Goal: Information Seeking & Learning: Check status

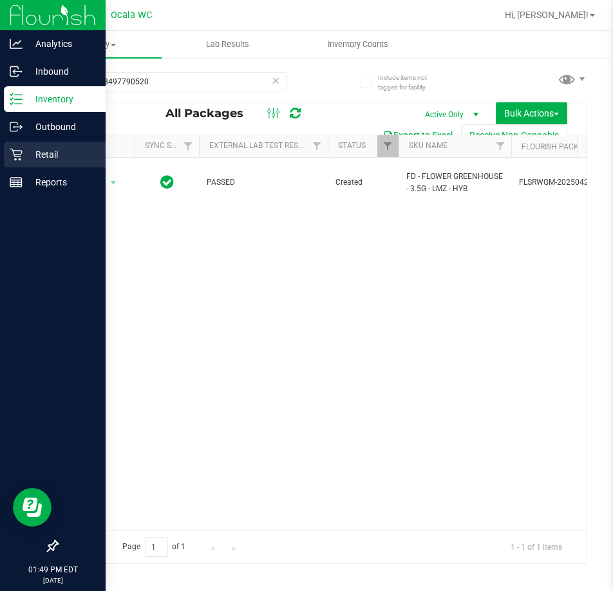
click at [54, 152] on p "Retail" at bounding box center [61, 154] width 77 height 15
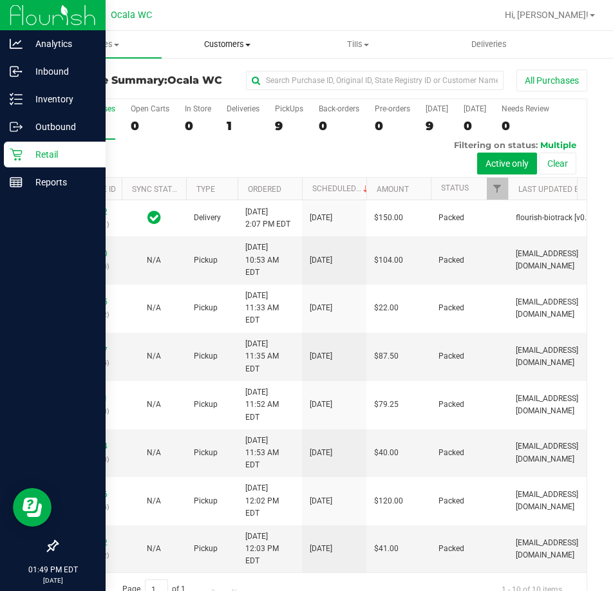
click at [227, 43] on span "Customers" at bounding box center [227, 45] width 130 height 12
click at [198, 74] on span "All customers" at bounding box center [208, 77] width 93 height 11
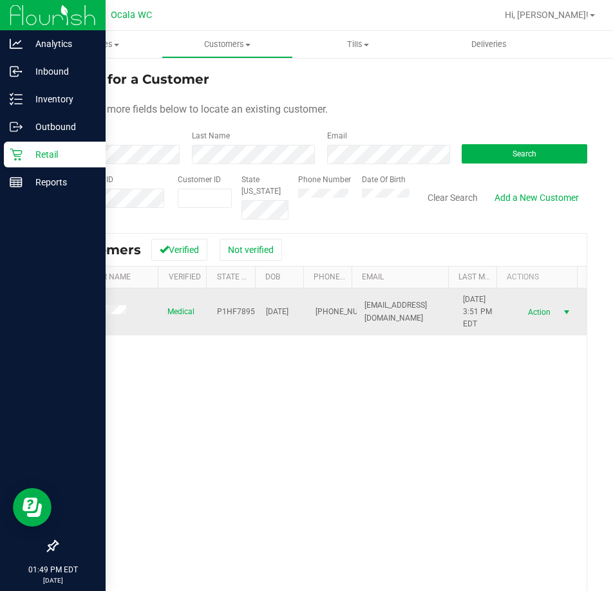
click at [528, 312] on span "Action" at bounding box center [538, 312] width 42 height 18
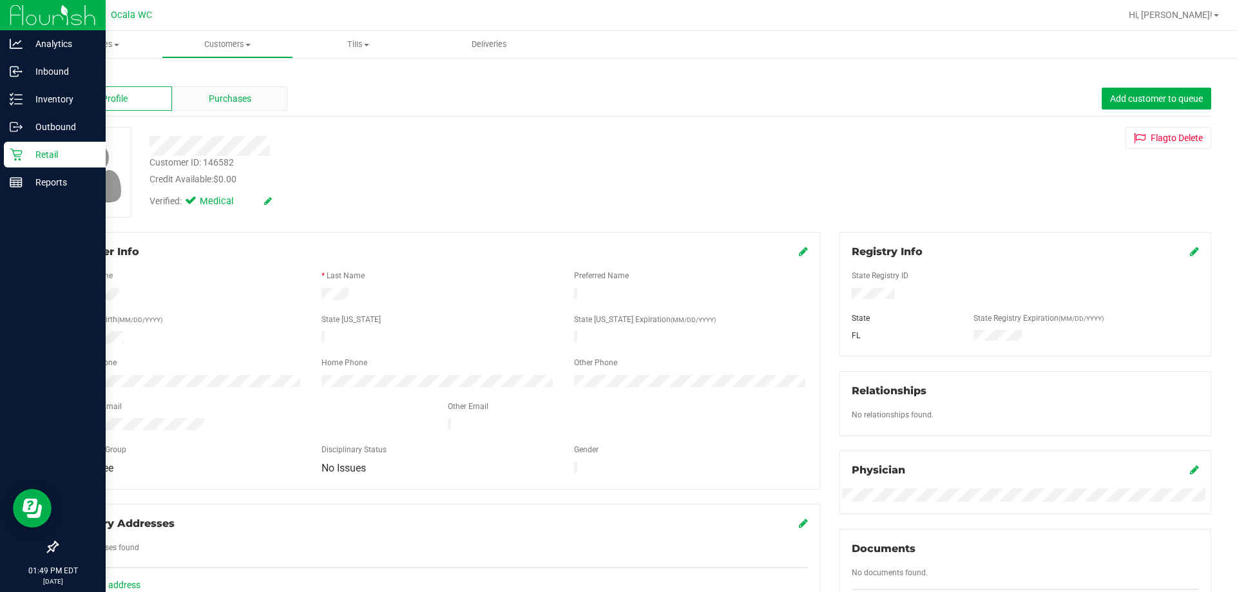
click at [256, 93] on div "Purchases" at bounding box center [229, 98] width 115 height 24
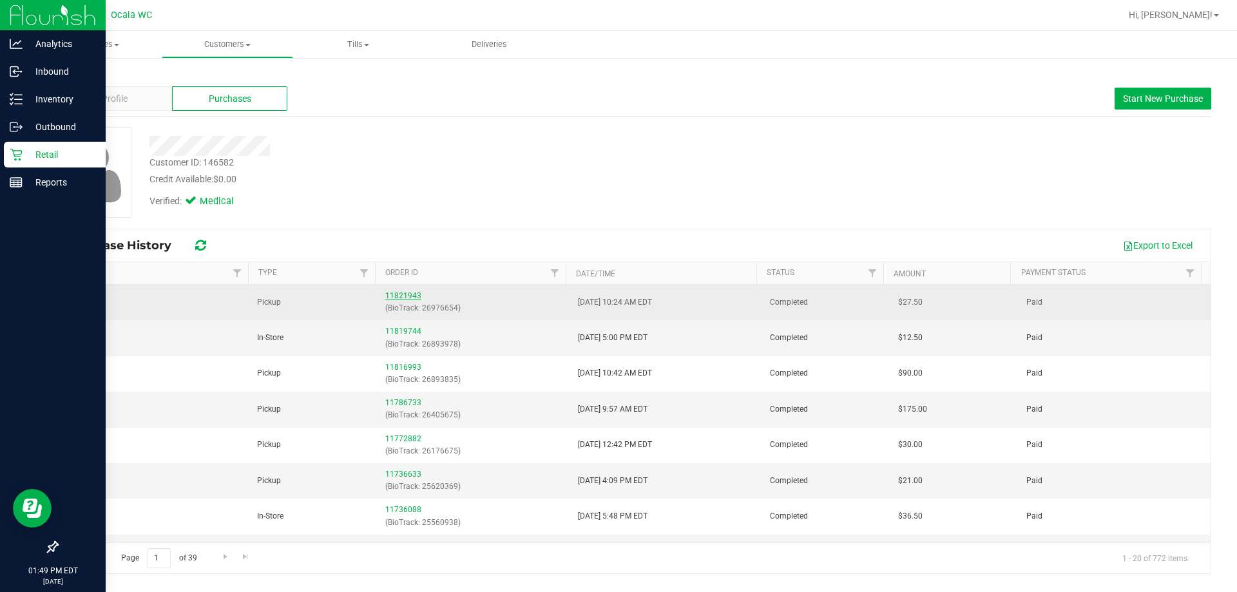
click at [399, 299] on link "11821943" at bounding box center [403, 295] width 36 height 9
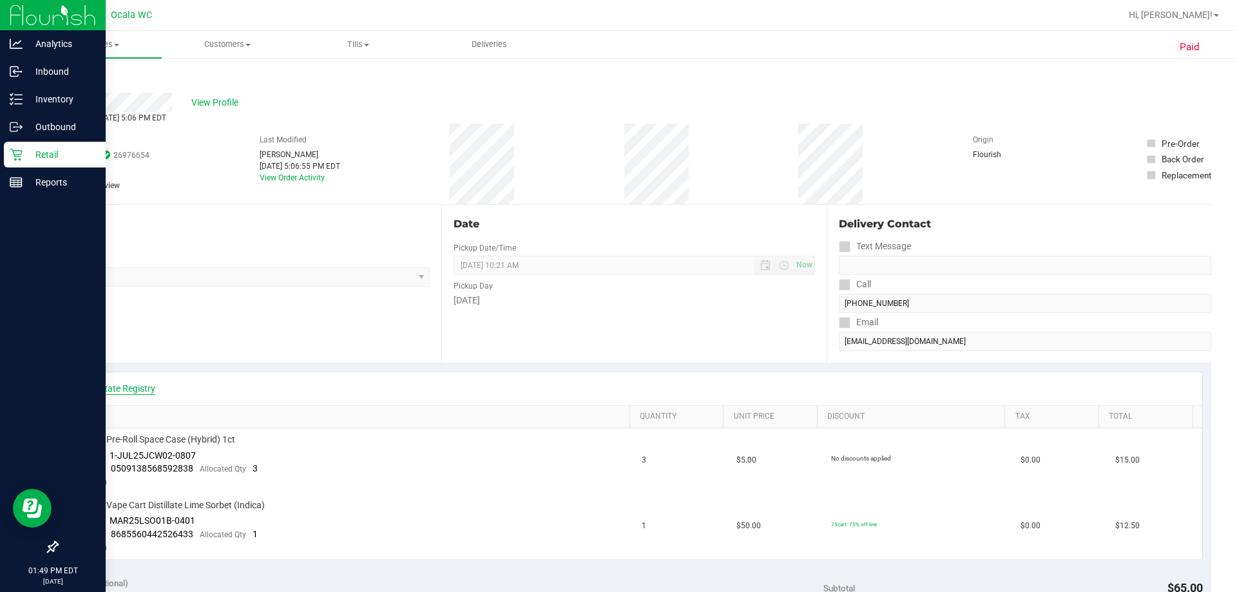
click at [146, 383] on link "View State Registry" at bounding box center [116, 388] width 77 height 13
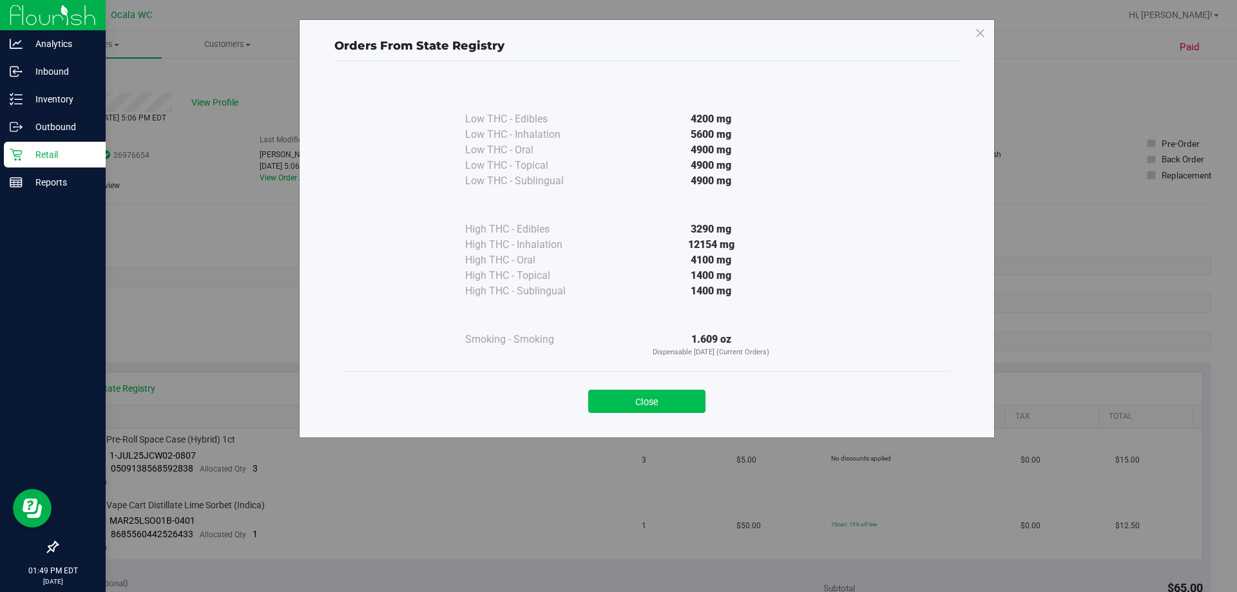
click at [613, 401] on button "Close" at bounding box center [646, 401] width 117 height 23
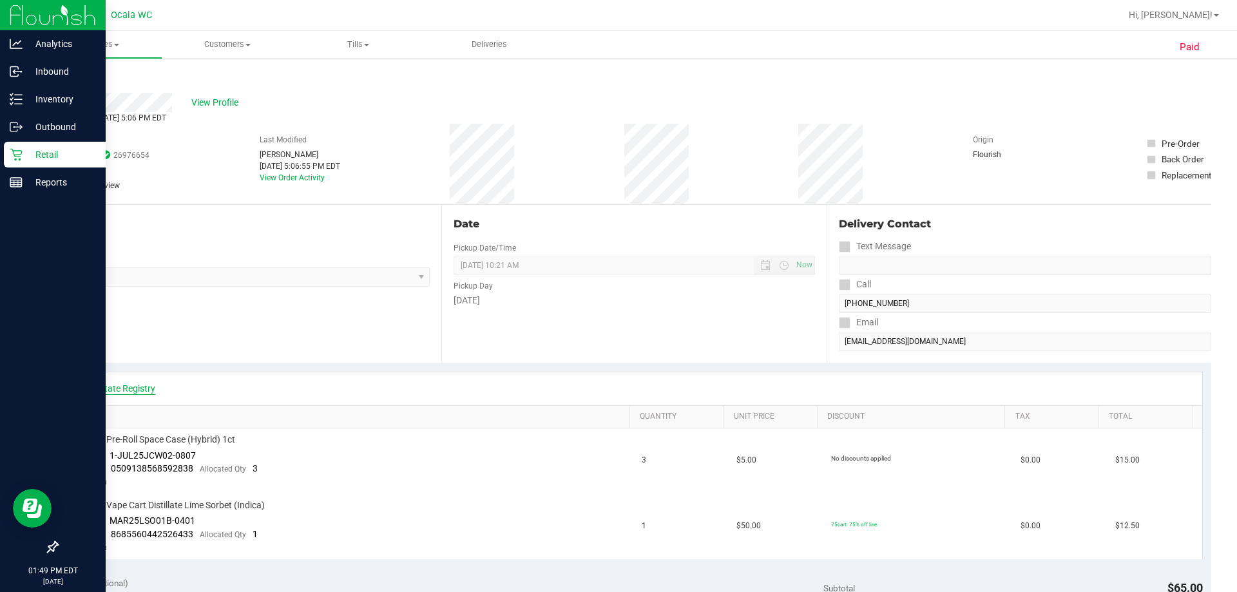
click at [126, 389] on link "View State Registry" at bounding box center [116, 388] width 77 height 13
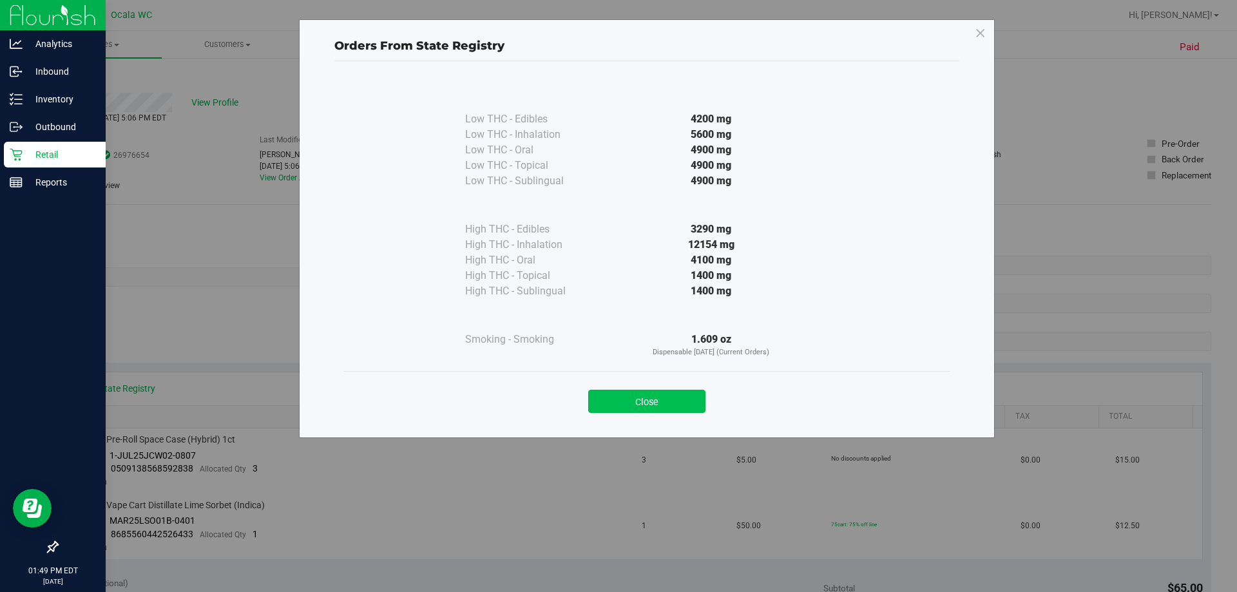
click at [613, 403] on button "Close" at bounding box center [646, 401] width 117 height 23
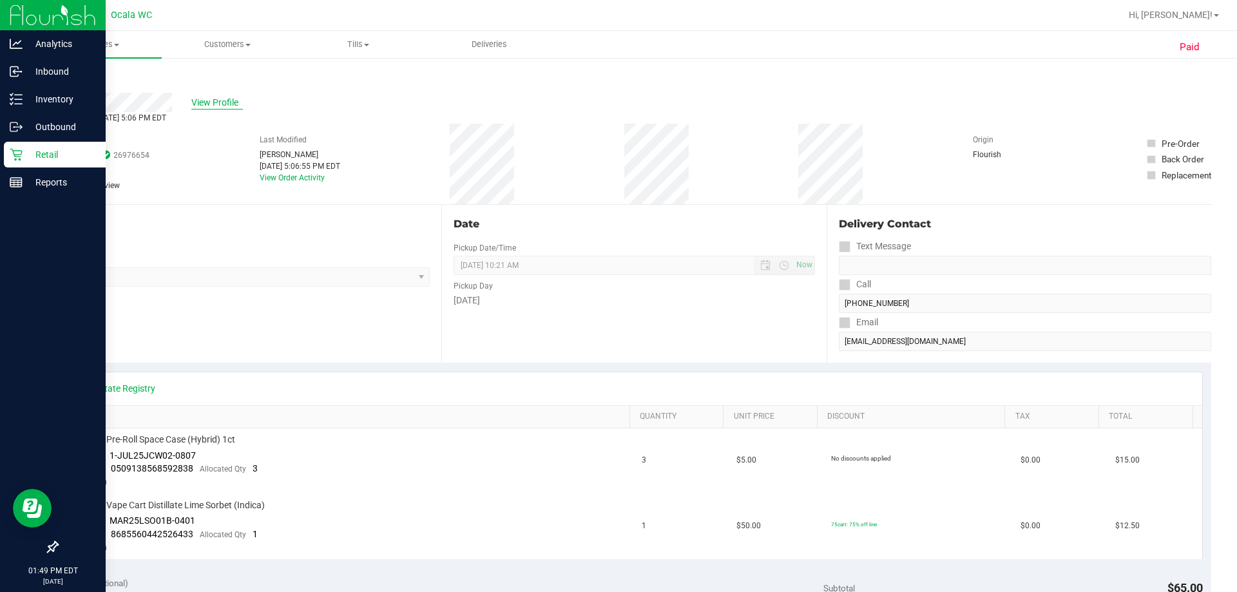
click at [215, 106] on span "View Profile" at bounding box center [217, 103] width 52 height 14
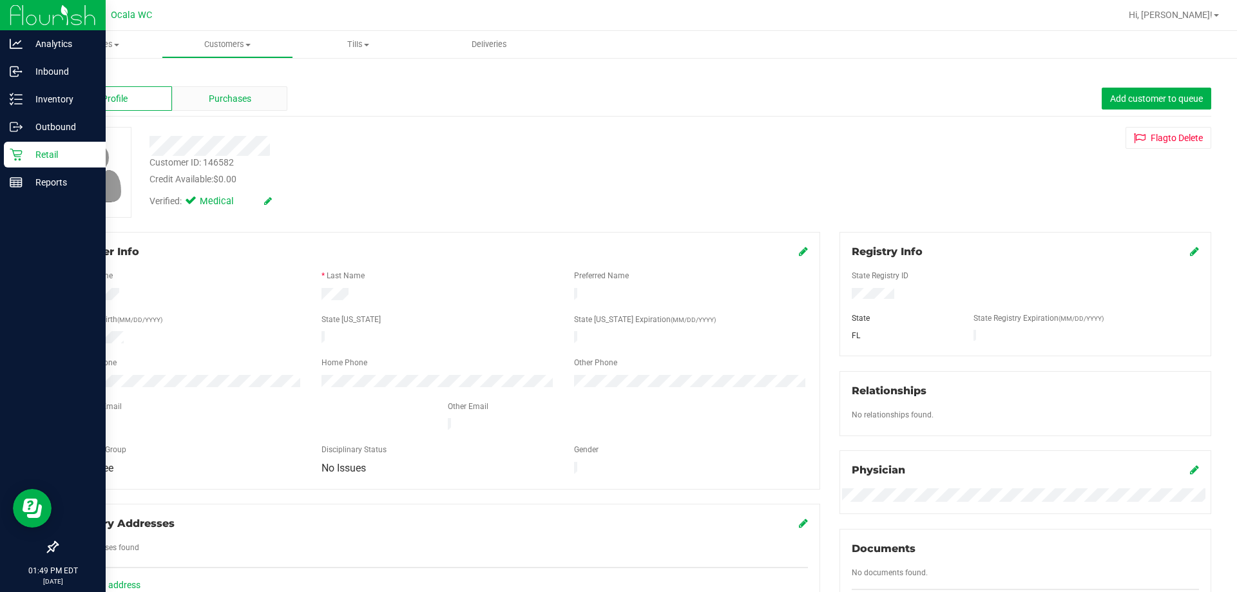
click at [229, 91] on div "Purchases" at bounding box center [229, 98] width 115 height 24
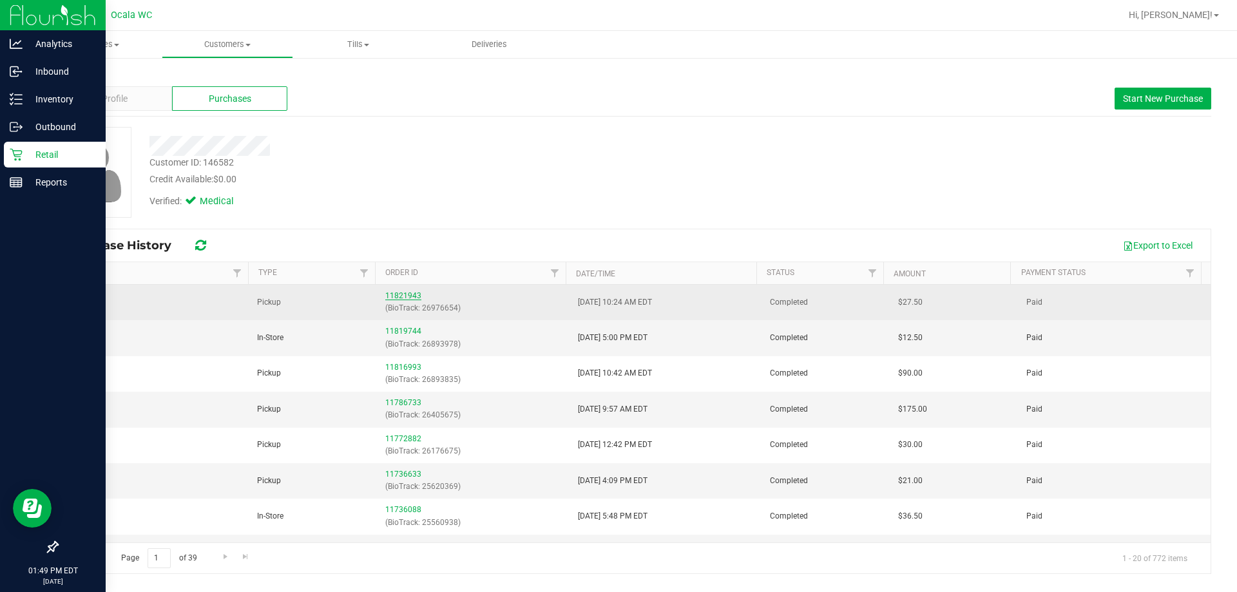
click at [398, 293] on link "11821943" at bounding box center [403, 295] width 36 height 9
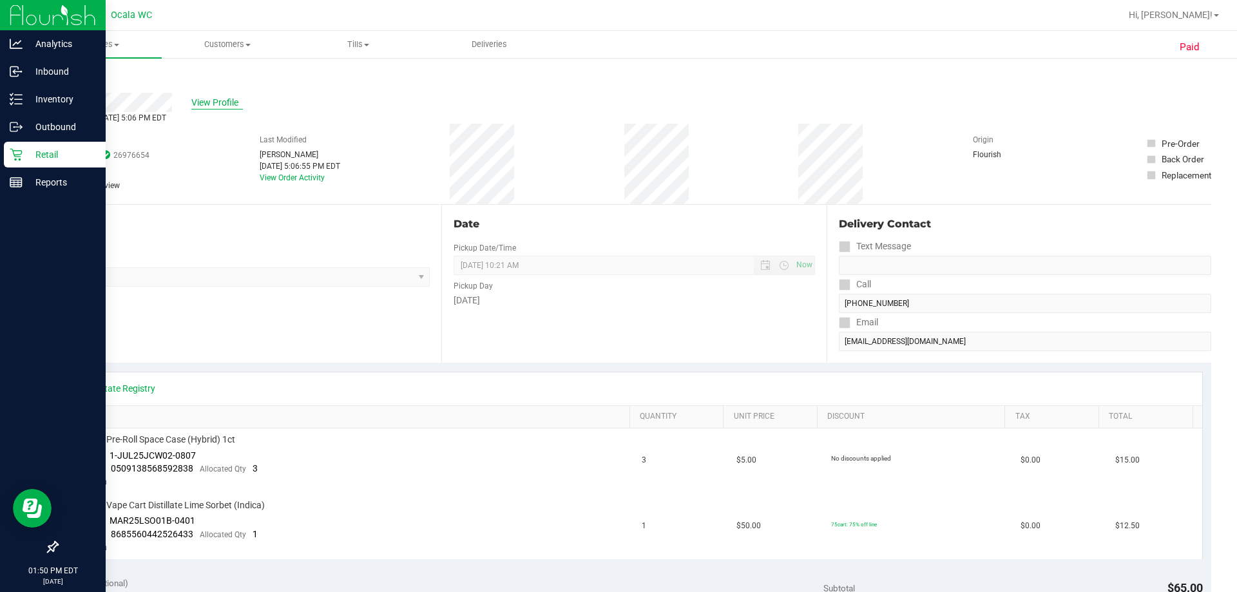
click at [222, 99] on span "View Profile" at bounding box center [217, 103] width 52 height 14
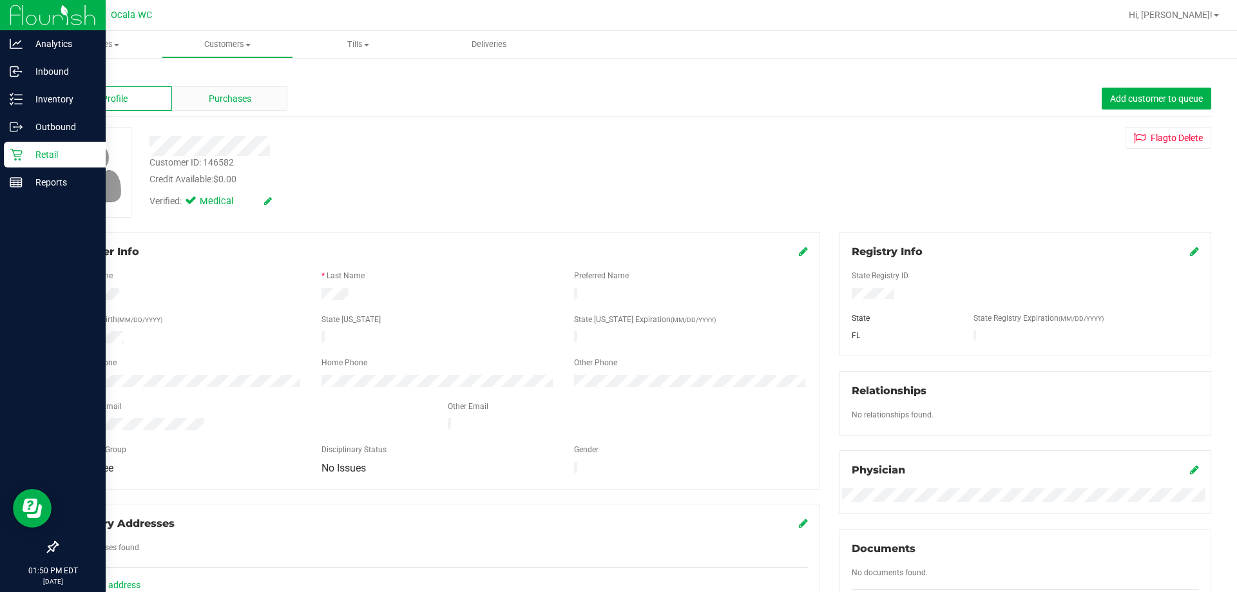
click at [267, 102] on div "Purchases" at bounding box center [229, 98] width 115 height 24
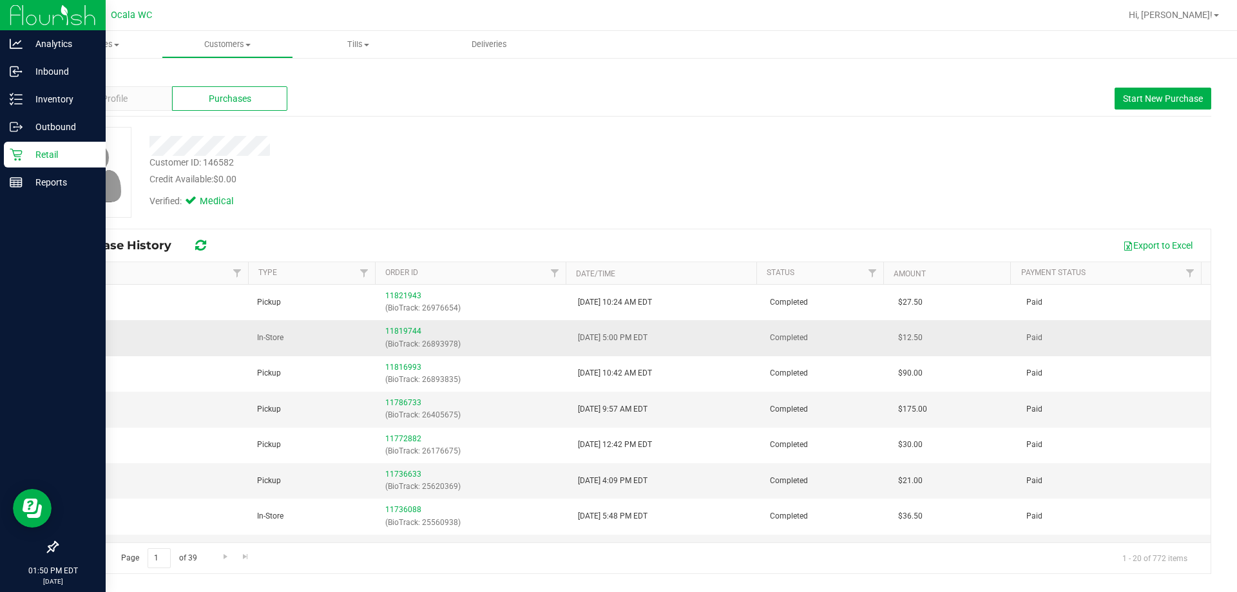
click at [390, 326] on div "11819744 (BioTrack: 26893978)" at bounding box center [473, 337] width 177 height 24
click at [419, 330] on div "11819744 (BioTrack: 26893978)" at bounding box center [473, 337] width 177 height 24
click at [408, 328] on link "11819744" at bounding box center [403, 331] width 36 height 9
